Goal: Book appointment/travel/reservation

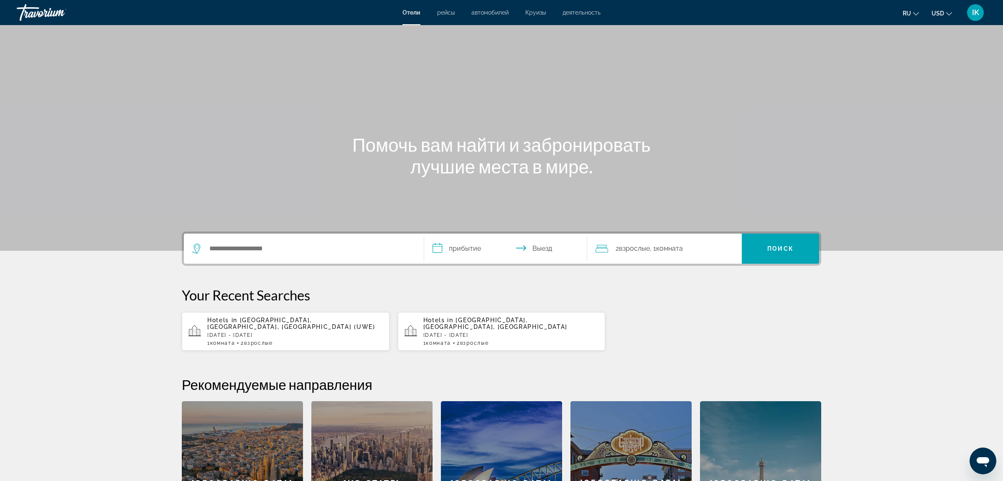
click at [947, 13] on button "USD USD ($) MXN (Mex$) CAD (Can$) GBP (£) EUR (€) AUD (A$) NZD (NZ$) CNY (CN¥)" at bounding box center [941, 13] width 20 height 12
click at [925, 78] on button "EUR (€)" at bounding box center [924, 76] width 41 height 11
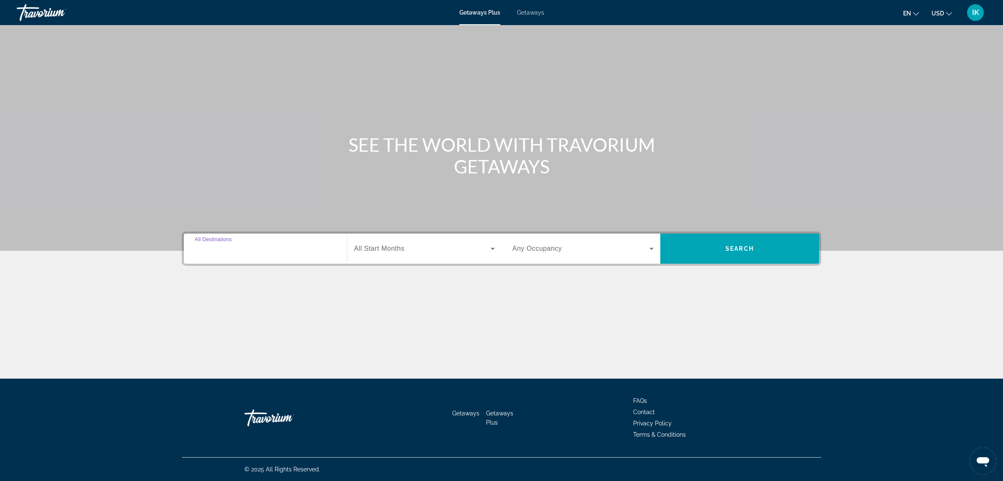
click at [267, 250] on input "Destination All Destinations" at bounding box center [265, 249] width 141 height 10
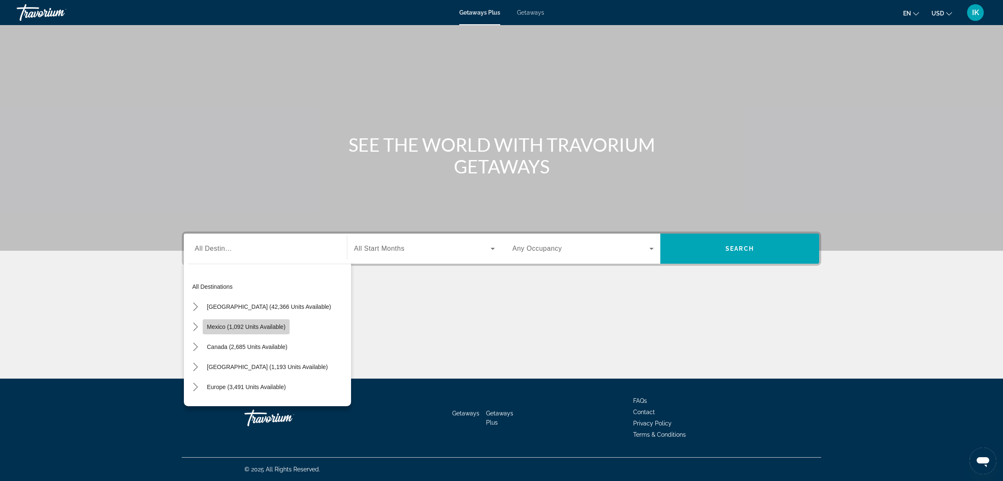
click at [257, 319] on span "Select destination: Mexico (1,092 units available)" at bounding box center [246, 327] width 87 height 20
type input "**********"
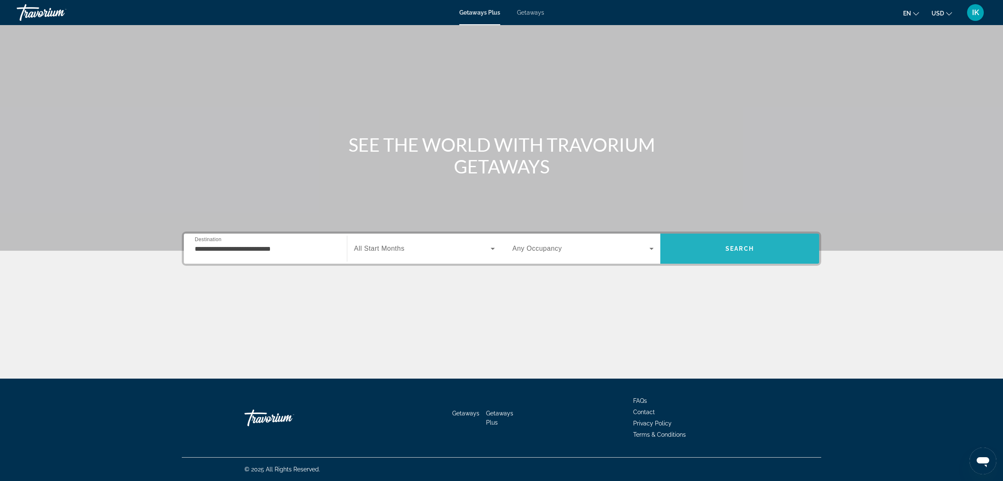
click at [756, 254] on span "Search" at bounding box center [739, 249] width 159 height 20
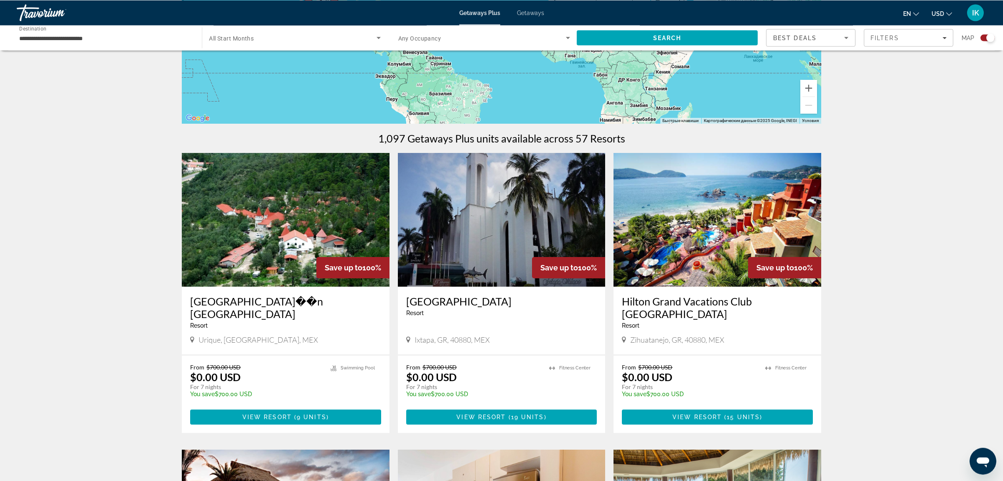
scroll to position [193, 0]
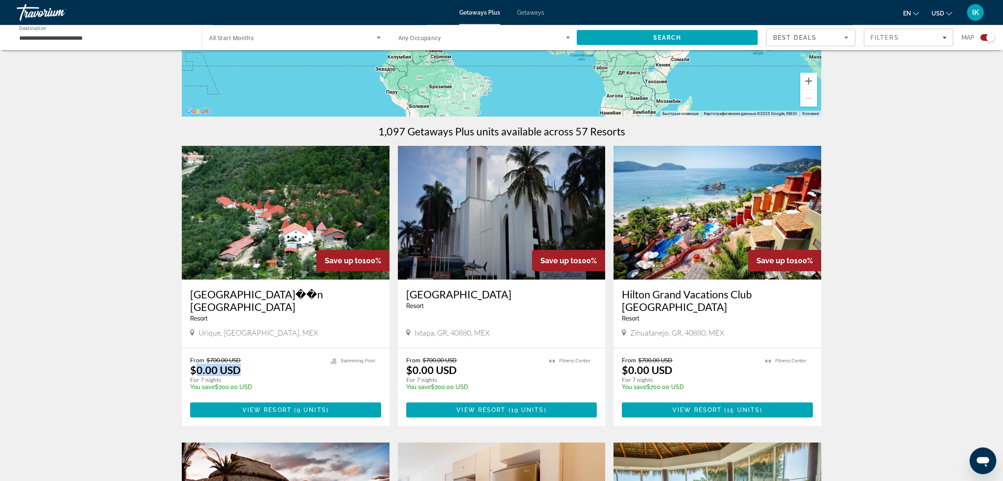
drag, startPoint x: 245, startPoint y: 360, endPoint x: 200, endPoint y: 359, distance: 45.2
click at [199, 359] on div "From $700.00 USD $0.00 USD For 7 nights You save $700.00 USD temp" at bounding box center [256, 376] width 132 height 40
drag, startPoint x: 264, startPoint y: 357, endPoint x: 238, endPoint y: 361, distance: 26.2
click at [265, 356] on div "From $700.00 USD $0.00 USD For 7 nights You save $700.00 USD temp" at bounding box center [256, 376] width 132 height 40
click at [731, 243] on img "Main content" at bounding box center [717, 213] width 208 height 134
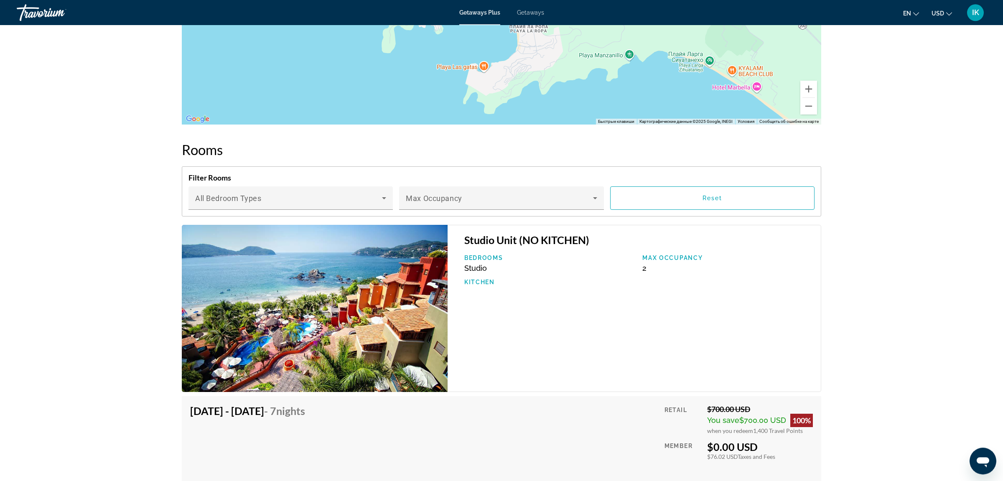
scroll to position [1292, 0]
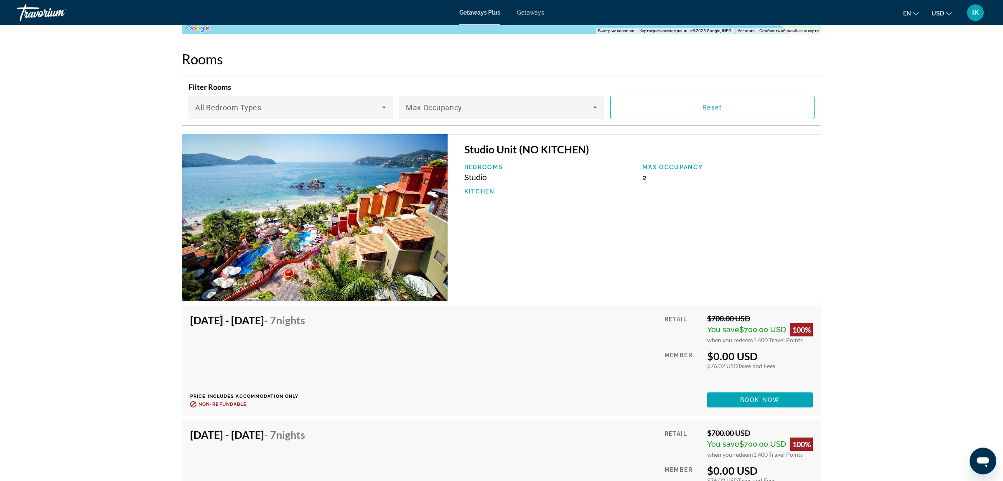
click at [213, 318] on h4 "May 2, 2026 - May 9, 2026 - 7 Nights" at bounding box center [247, 320] width 115 height 13
drag, startPoint x: 282, startPoint y: 320, endPoint x: 278, endPoint y: 319, distance: 4.6
click at [278, 319] on h4 "May 2, 2026 - May 9, 2026 - 7 Nights" at bounding box center [247, 320] width 115 height 13
drag, startPoint x: 331, startPoint y: 318, endPoint x: 371, endPoint y: 323, distance: 40.7
click at [311, 320] on div "May 2, 2026 - May 9, 2026 - 7 Nights Price includes accommodation only Refundab…" at bounding box center [250, 361] width 121 height 94
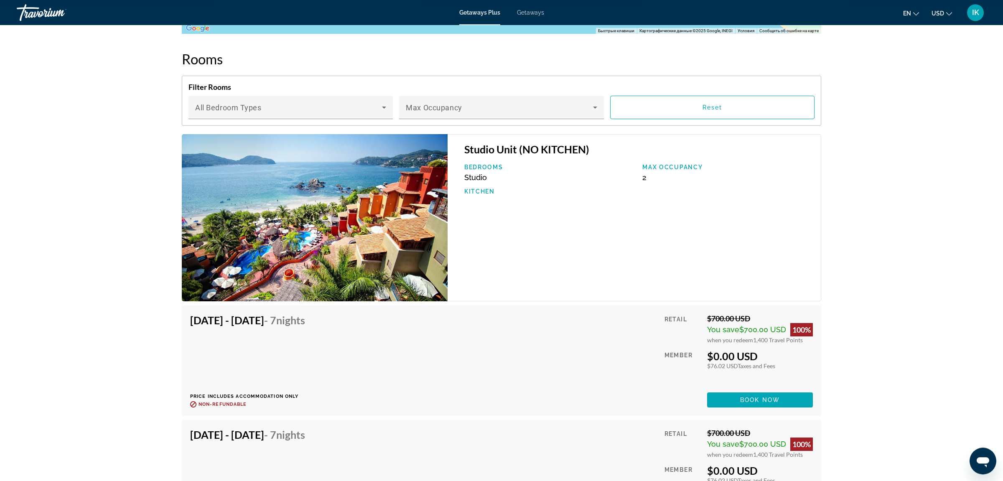
click at [374, 324] on div "May 2, 2026 - May 9, 2026 - 7 Nights Price includes accommodation only Refundab…" at bounding box center [501, 361] width 623 height 94
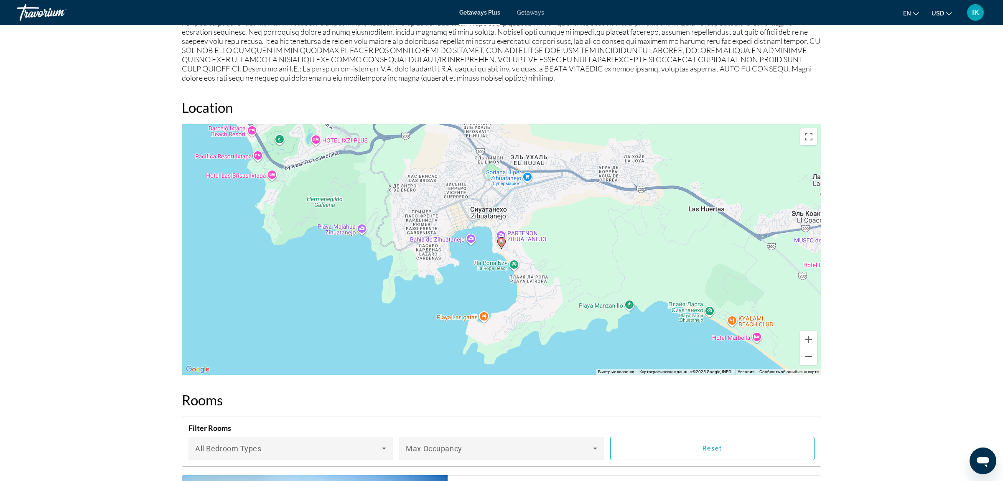
scroll to position [990, 0]
